Goal: Task Accomplishment & Management: Complete application form

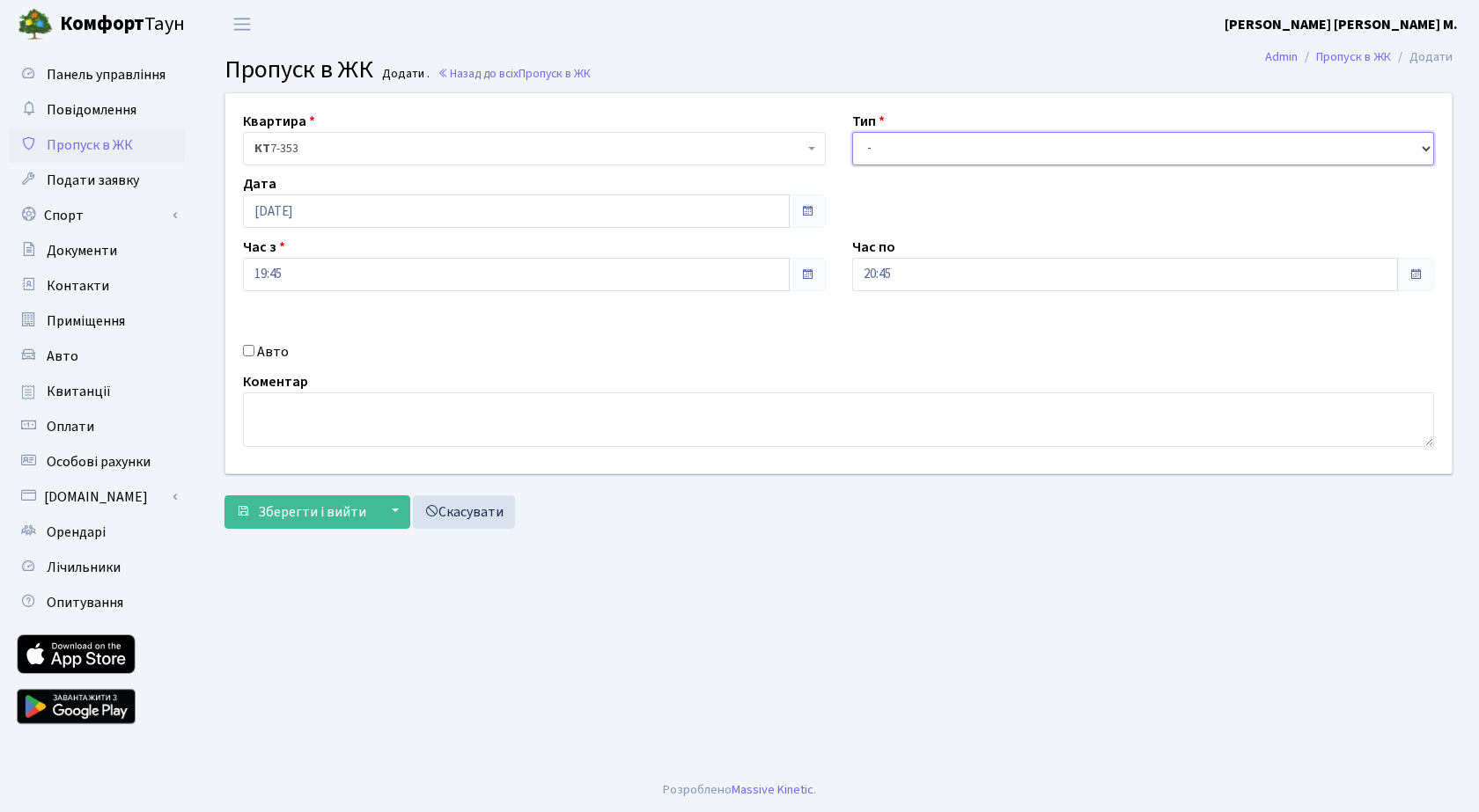
click at [925, 144] on select "- Доставка Таксі Гості Сервіс" at bounding box center [1143, 148] width 582 height 33
select select "3"
click at [852, 132] on select "- Доставка Таксі Гості Сервіс" at bounding box center [1143, 148] width 582 height 33
click at [298, 514] on span "Зберегти і вийти" at bounding box center [312, 512] width 108 height 19
drag, startPoint x: 899, startPoint y: 145, endPoint x: 899, endPoint y: 161, distance: 16.0
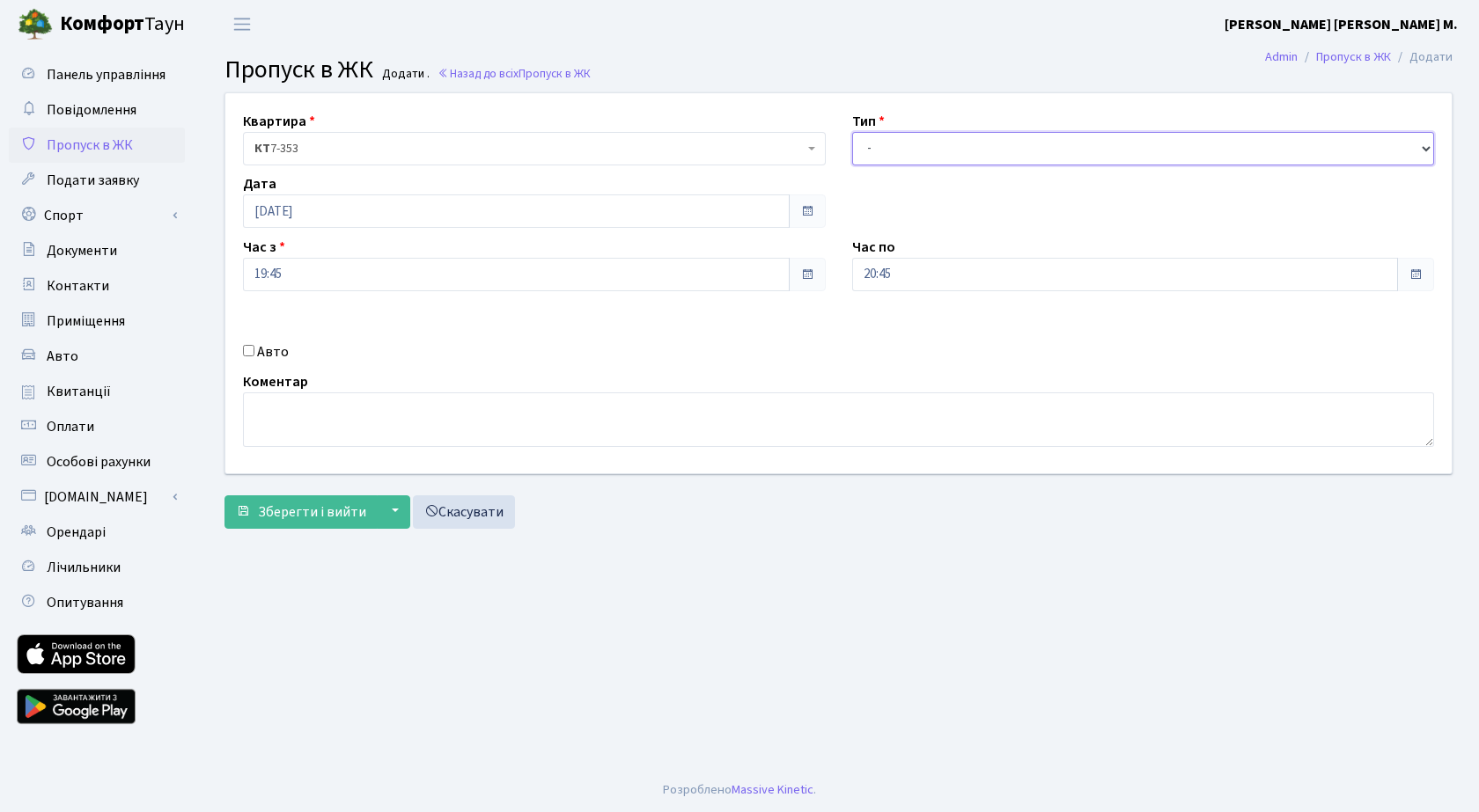
click at [899, 145] on select "- Доставка Таксі Гості Сервіс" at bounding box center [1143, 148] width 582 height 33
select select "3"
click at [852, 132] on select "- Доставка Таксі Гості Сервіс" at bounding box center [1143, 148] width 582 height 33
click at [925, 275] on input "20:45" at bounding box center [1125, 274] width 546 height 33
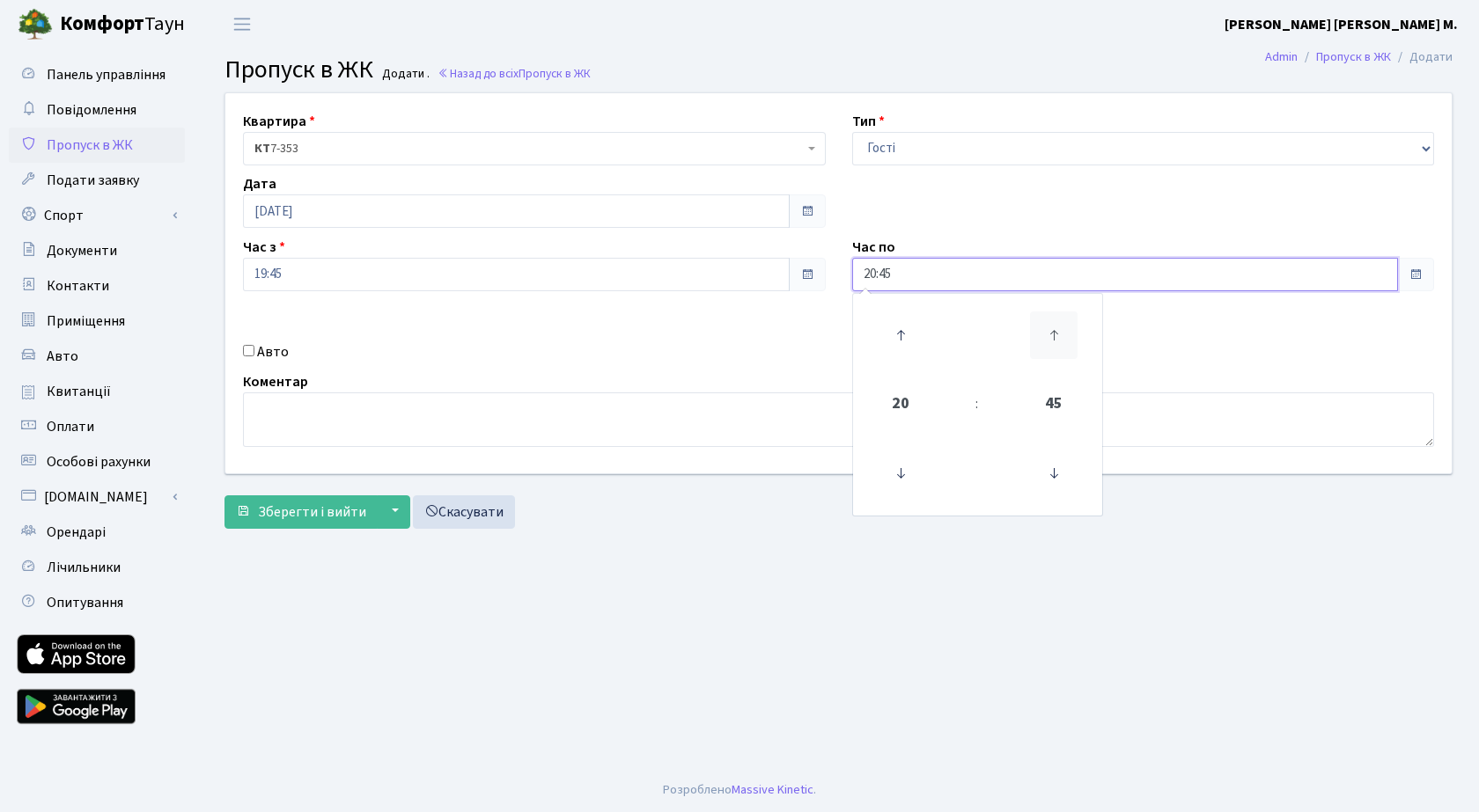
click at [1061, 330] on icon at bounding box center [1053, 335] width 47 height 47
type input "21:00"
click at [421, 269] on input "19:45" at bounding box center [516, 274] width 546 height 33
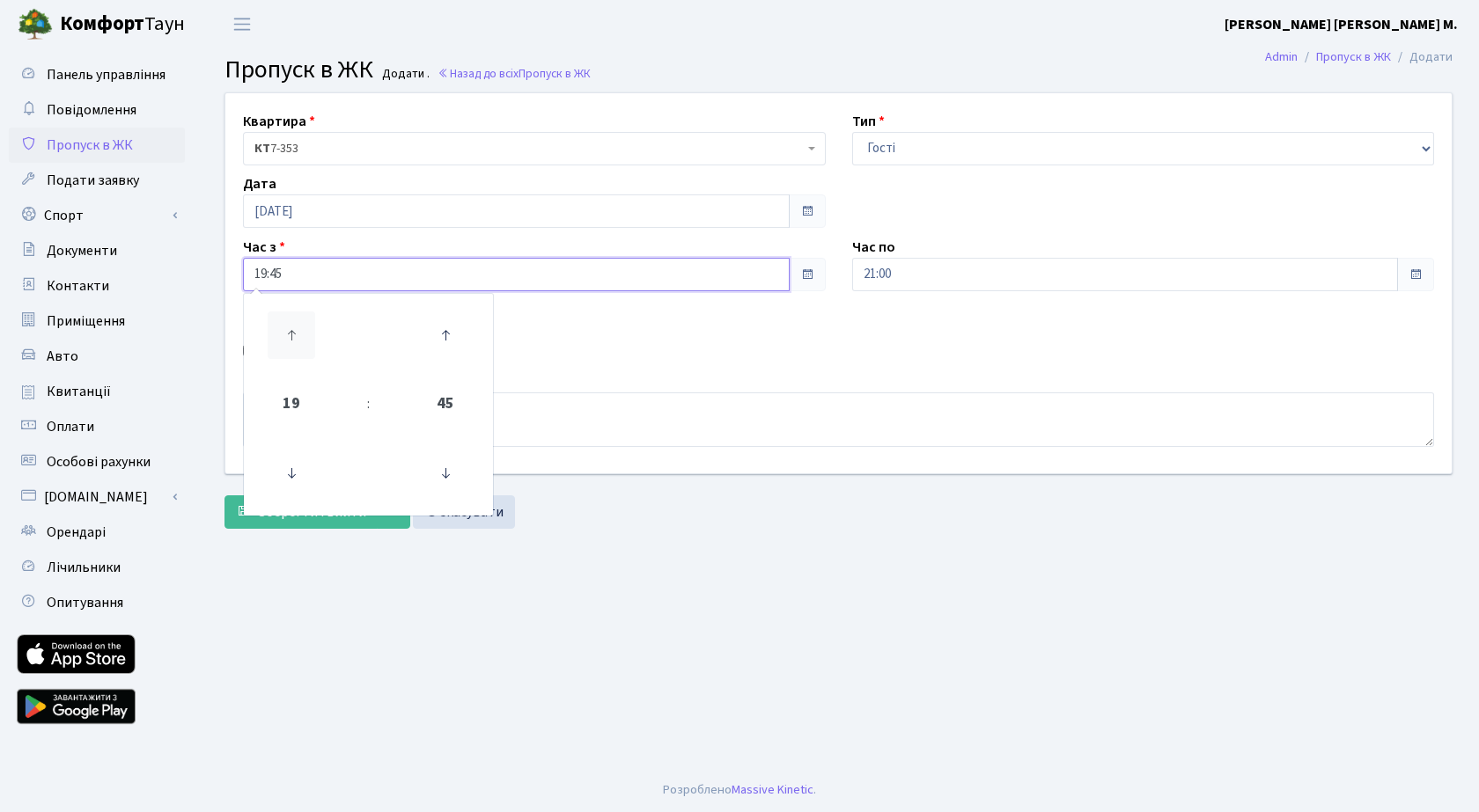
click at [299, 325] on icon at bounding box center [292, 335] width 47 height 47
click at [443, 466] on icon at bounding box center [446, 473] width 47 height 47
click at [443, 464] on icon at bounding box center [446, 473] width 47 height 47
type input "20:15"
click at [628, 614] on main "Admin Пропуск в ЖК Додати Пропуск в ЖК Додати . Назад до всіх Пропуск в ЖК Квар…" at bounding box center [838, 408] width 1280 height 720
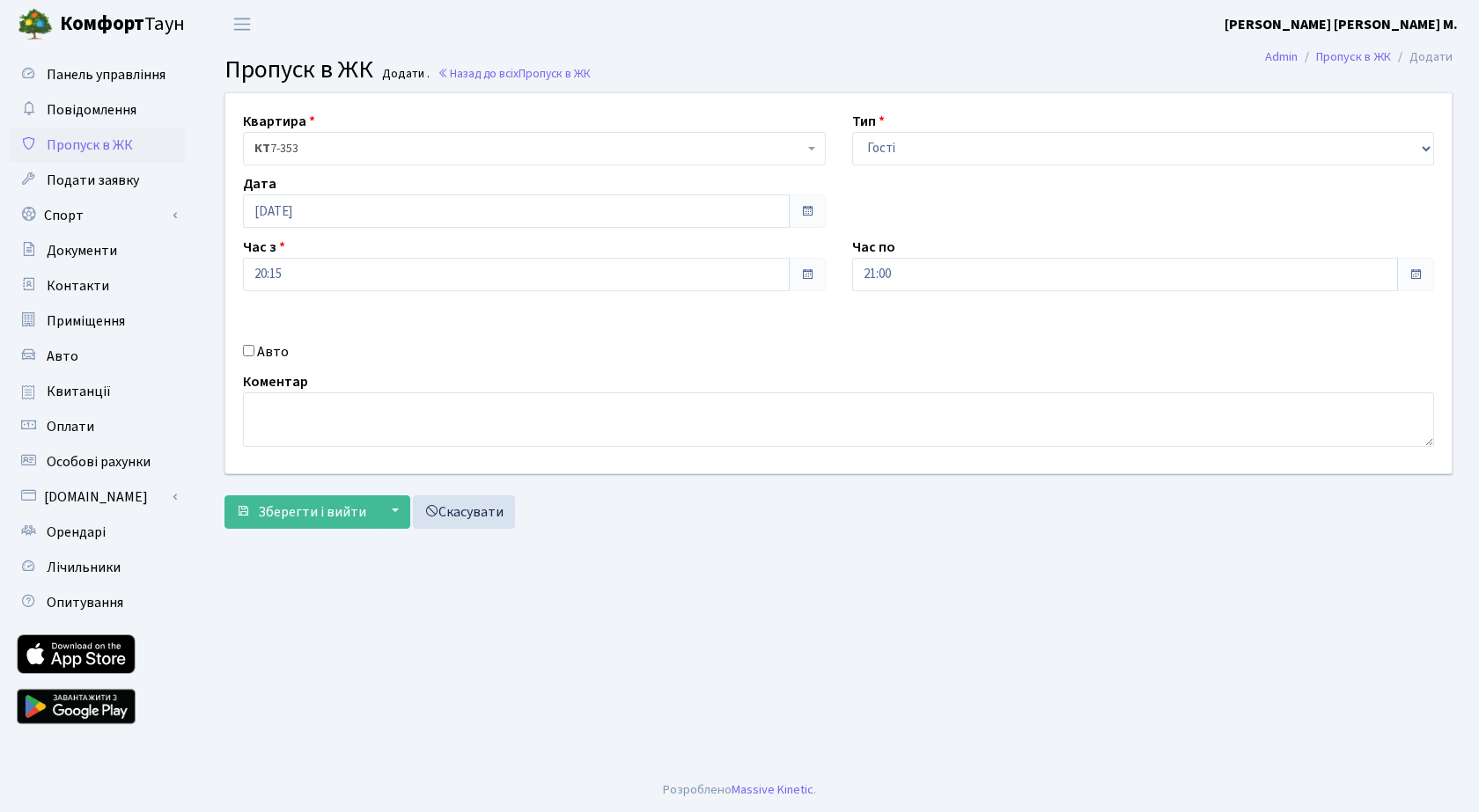
click at [267, 488] on form "Квартира <b>КТ</b>&nbsp;&nbsp;&nbsp;&nbsp;7-353 <b>КТ</b>&nbsp;&nbsp;&nbsp;&nbs…" at bounding box center [838, 311] width 1228 height 437
click at [285, 510] on span "Зберегти і вийти" at bounding box center [312, 512] width 108 height 19
